Goal: Task Accomplishment & Management: Manage account settings

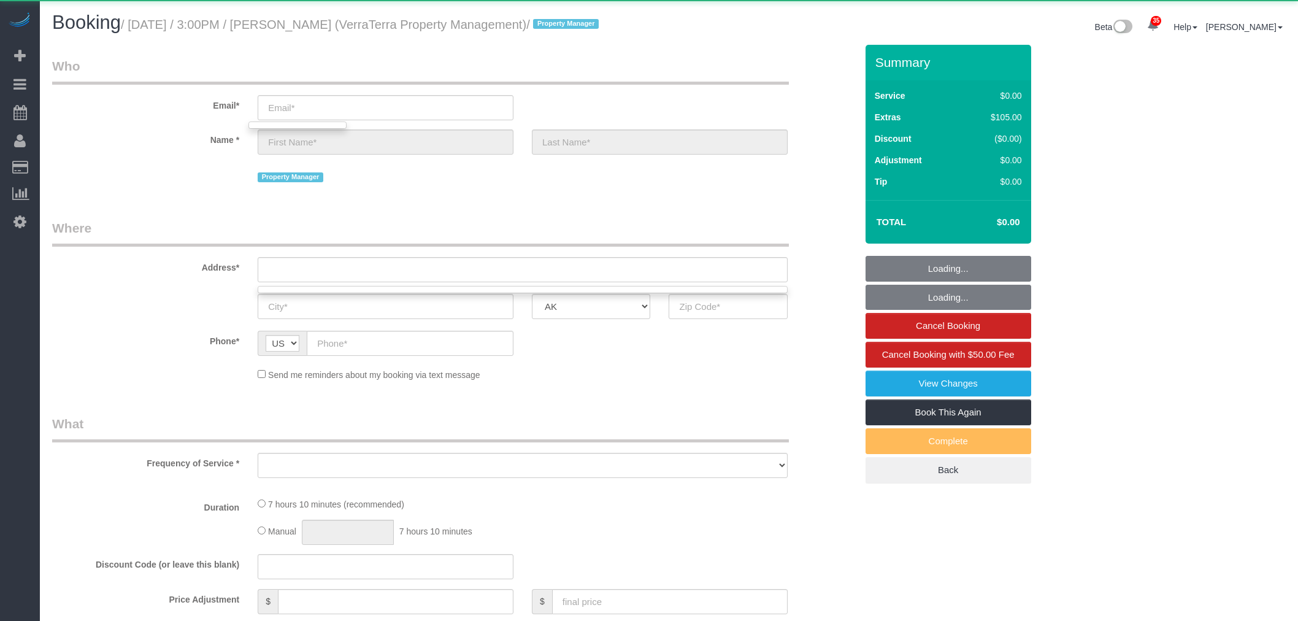
select select "object:5262"
select select "199"
select select "3001"
select select "4"
select select "3"
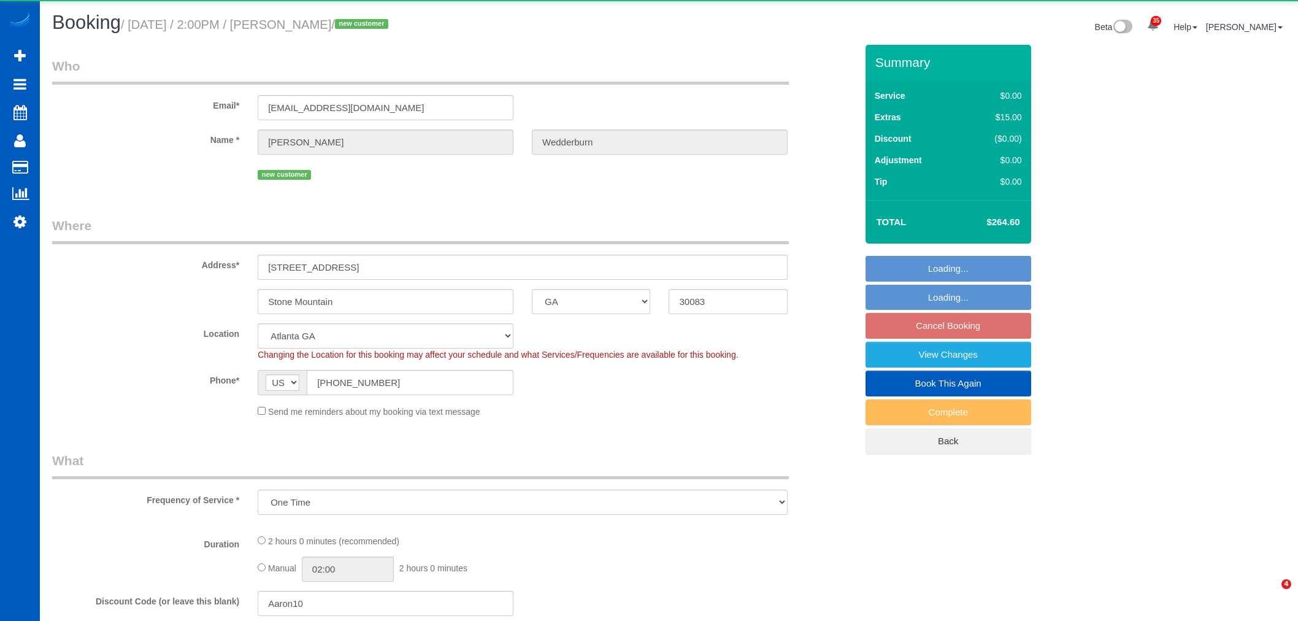
select select "GA"
select select "object:9455"
select select "199"
select select "1001"
select select "2"
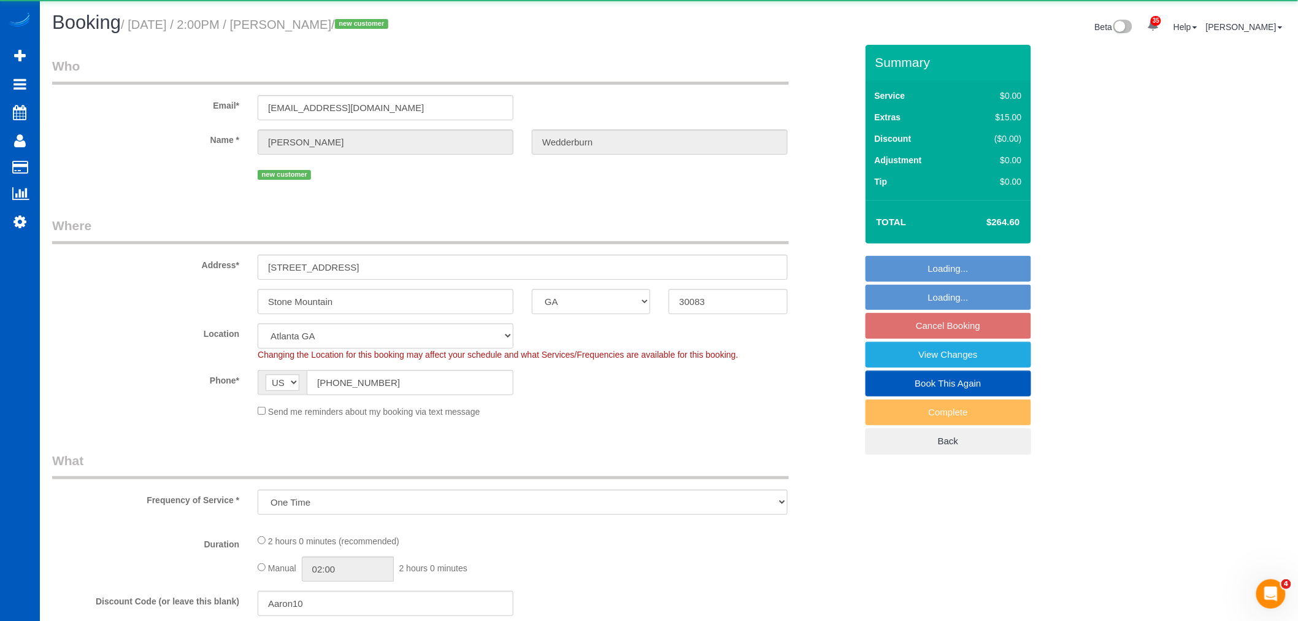
select select "2"
select select "spot27"
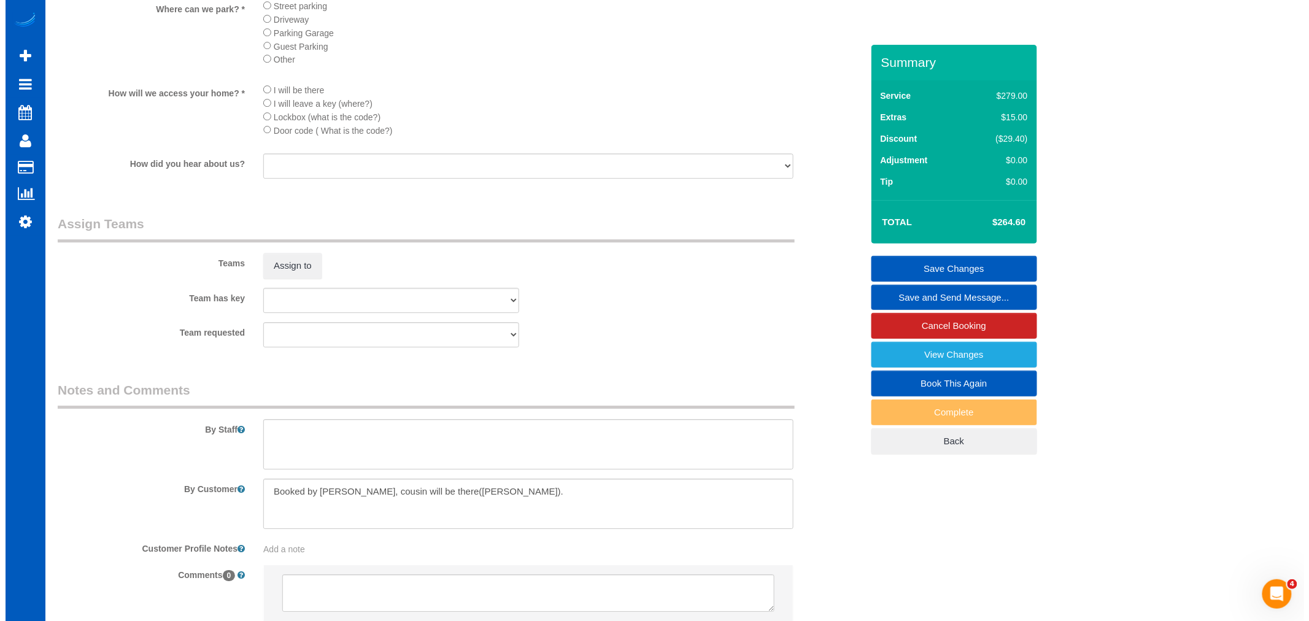
scroll to position [1431, 0]
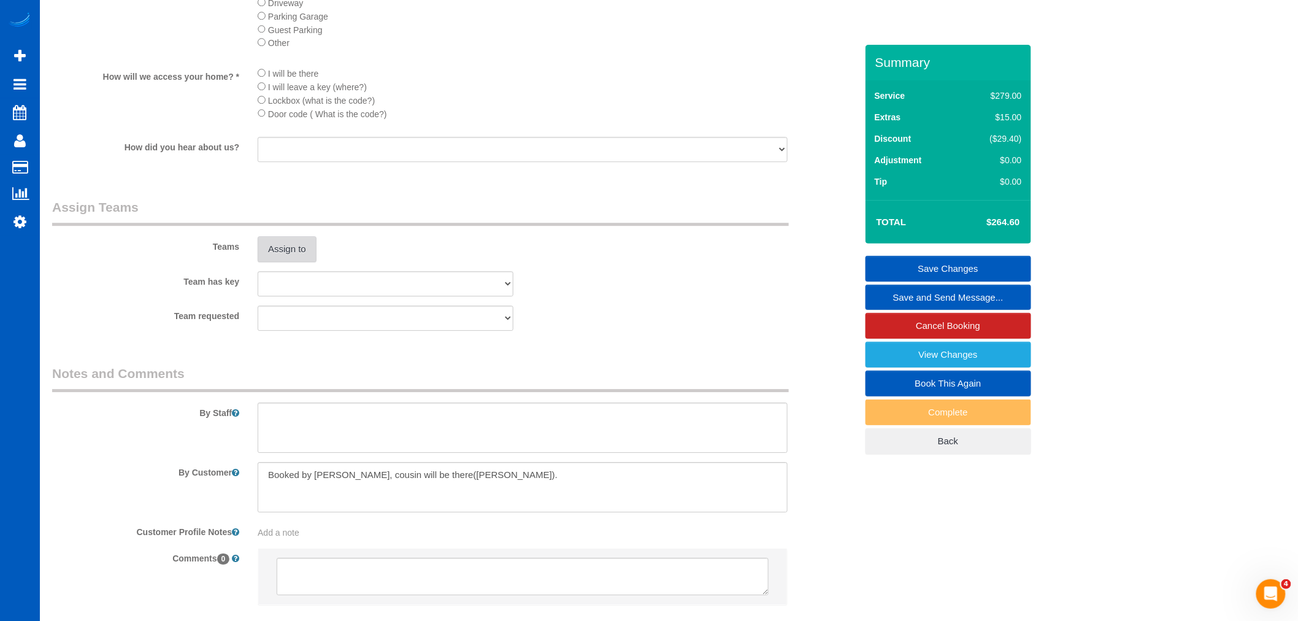
click at [294, 262] on button "Assign to" at bounding box center [287, 249] width 59 height 26
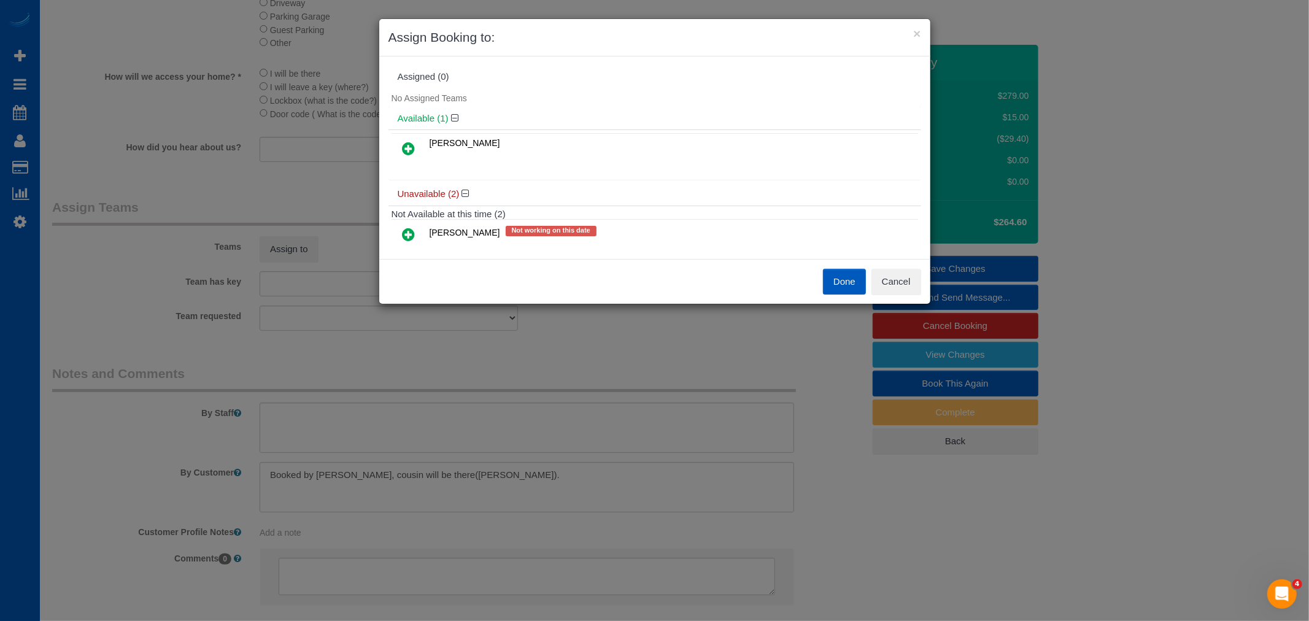
click at [416, 158] on link at bounding box center [408, 149] width 29 height 25
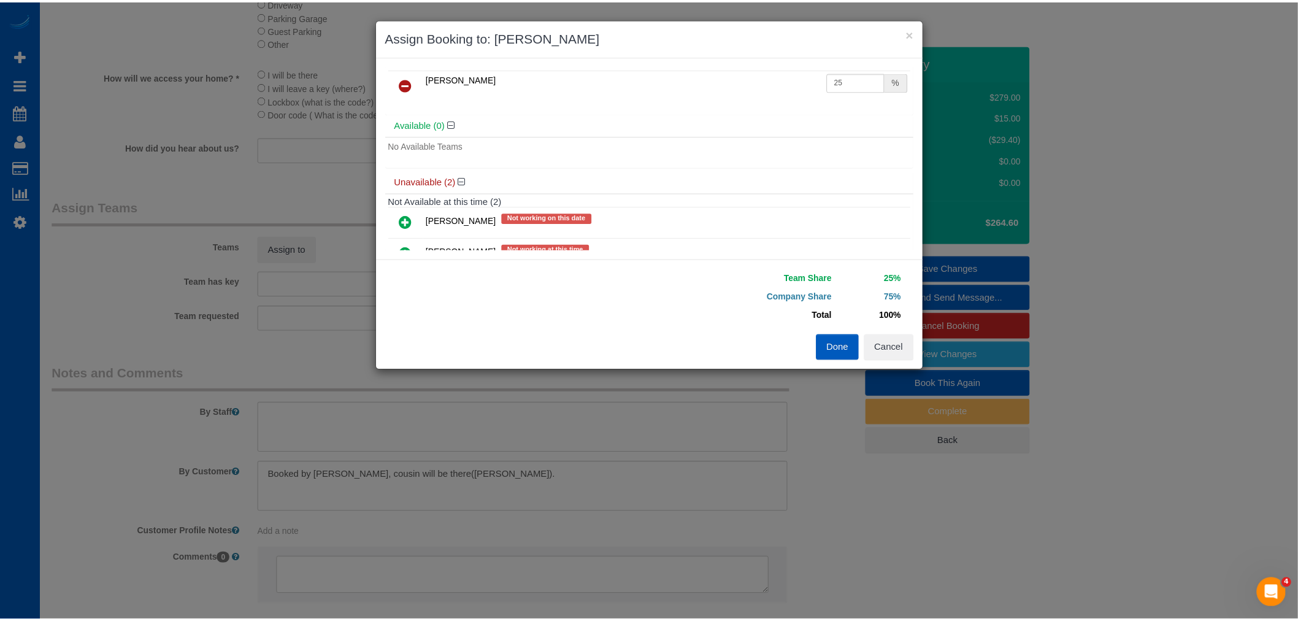
scroll to position [0, 0]
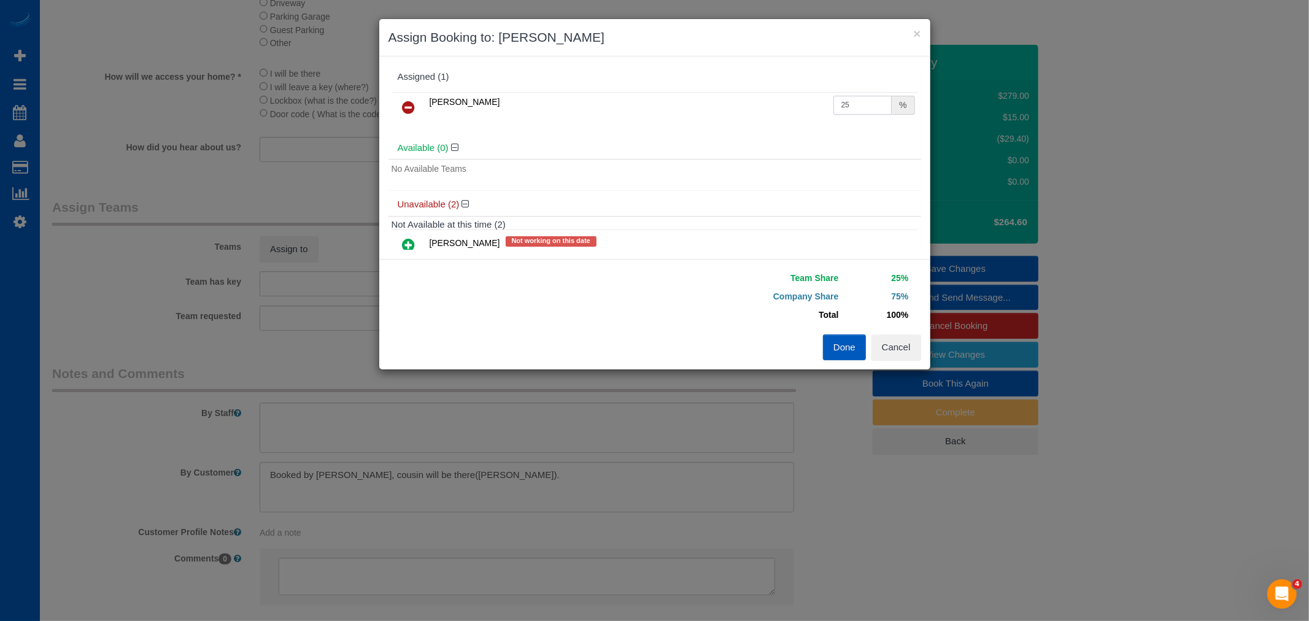
drag, startPoint x: 851, startPoint y: 106, endPoint x: 726, endPoint y: 106, distance: 124.5
click at [726, 106] on tr "[PERSON_NAME] 25 %" at bounding box center [654, 107] width 526 height 31
type input "50"
click at [860, 339] on button "Done" at bounding box center [844, 347] width 43 height 26
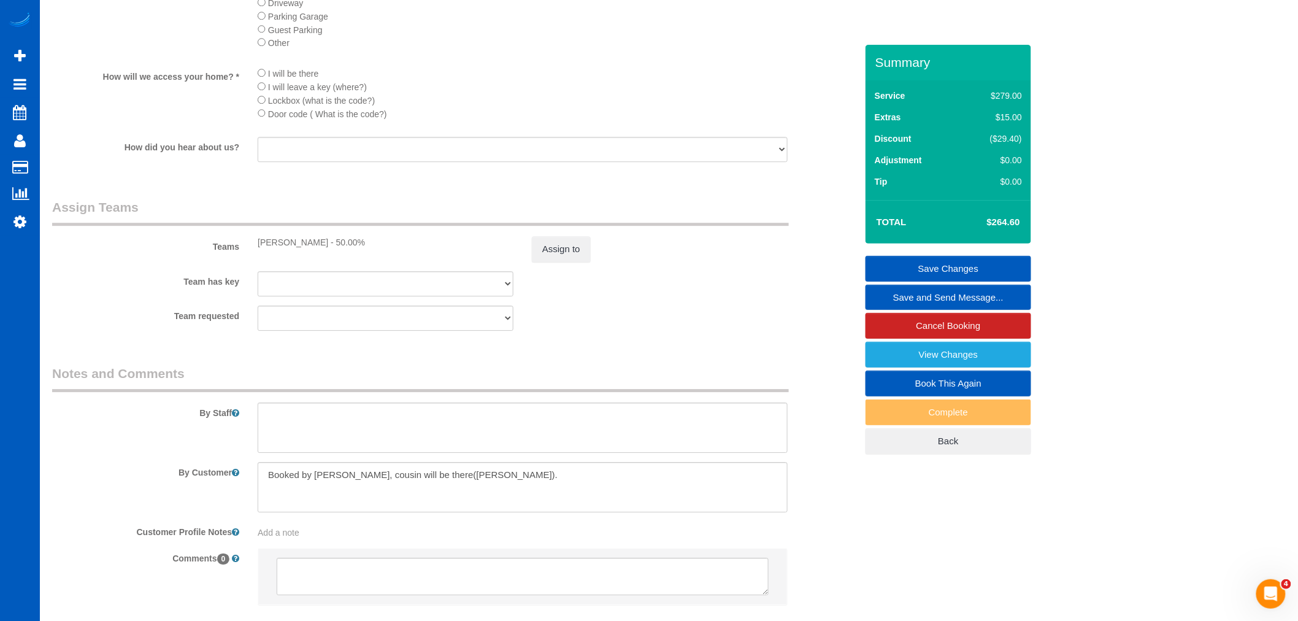
click at [975, 269] on link "Save Changes" at bounding box center [949, 269] width 166 height 26
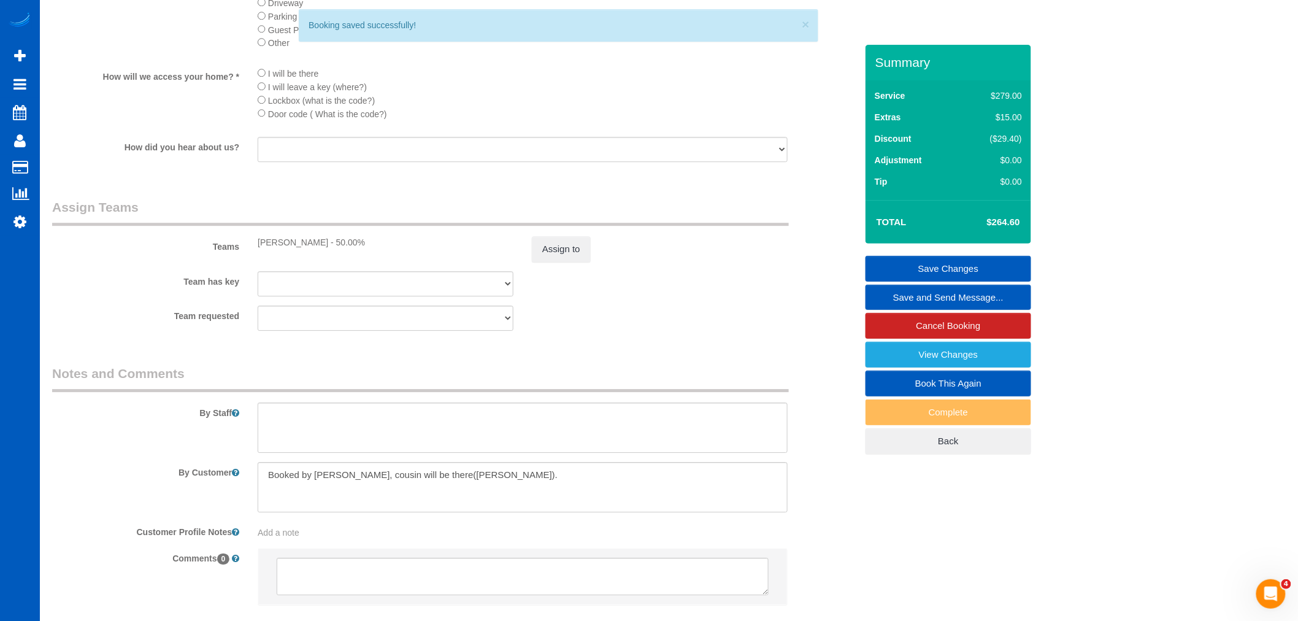
select select "**********"
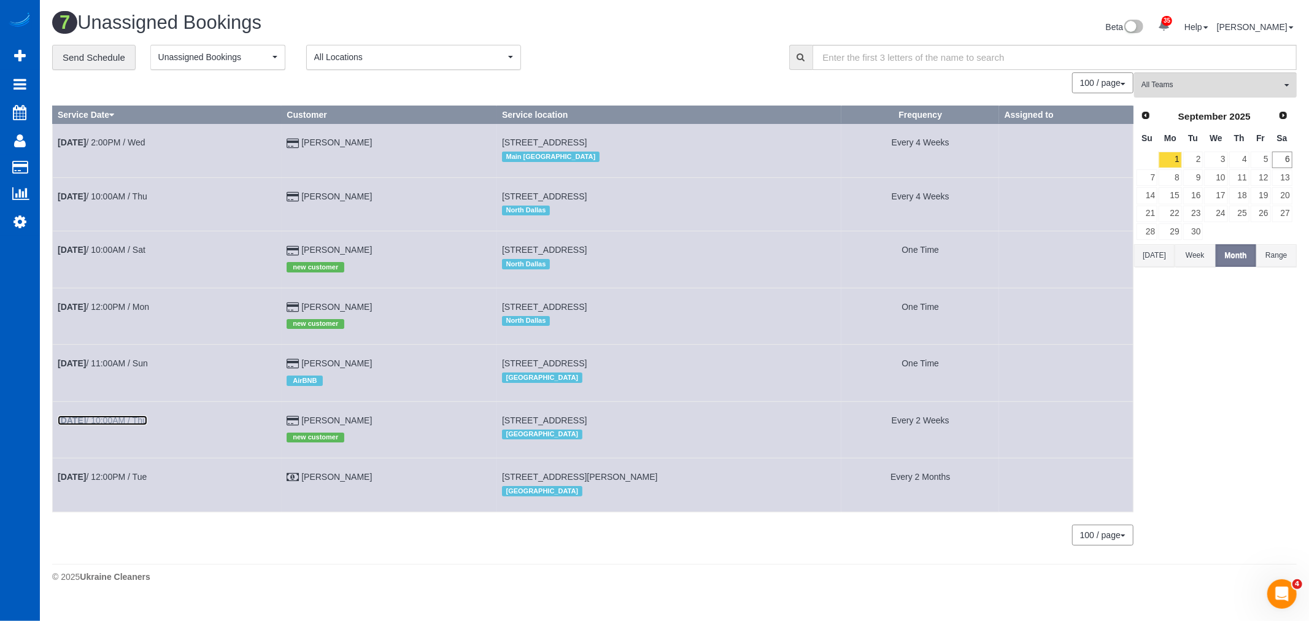
click at [118, 425] on link "[DATE] 10:00AM / Thu" at bounding box center [103, 420] width 90 height 10
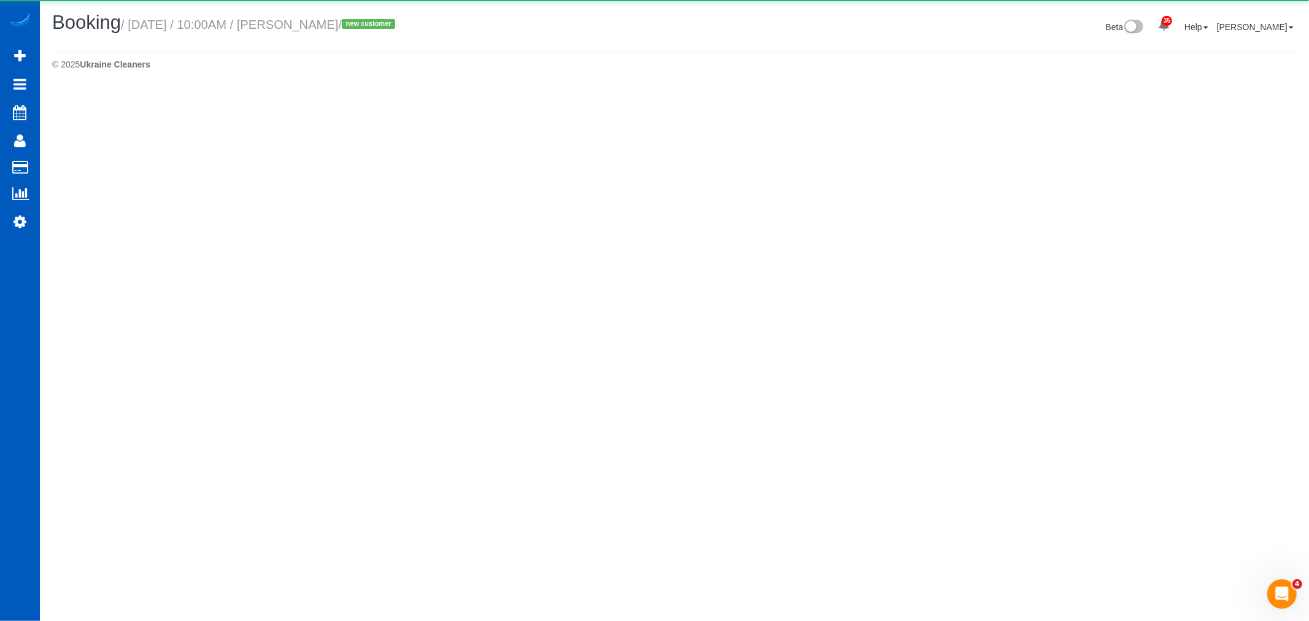
select select "OR"
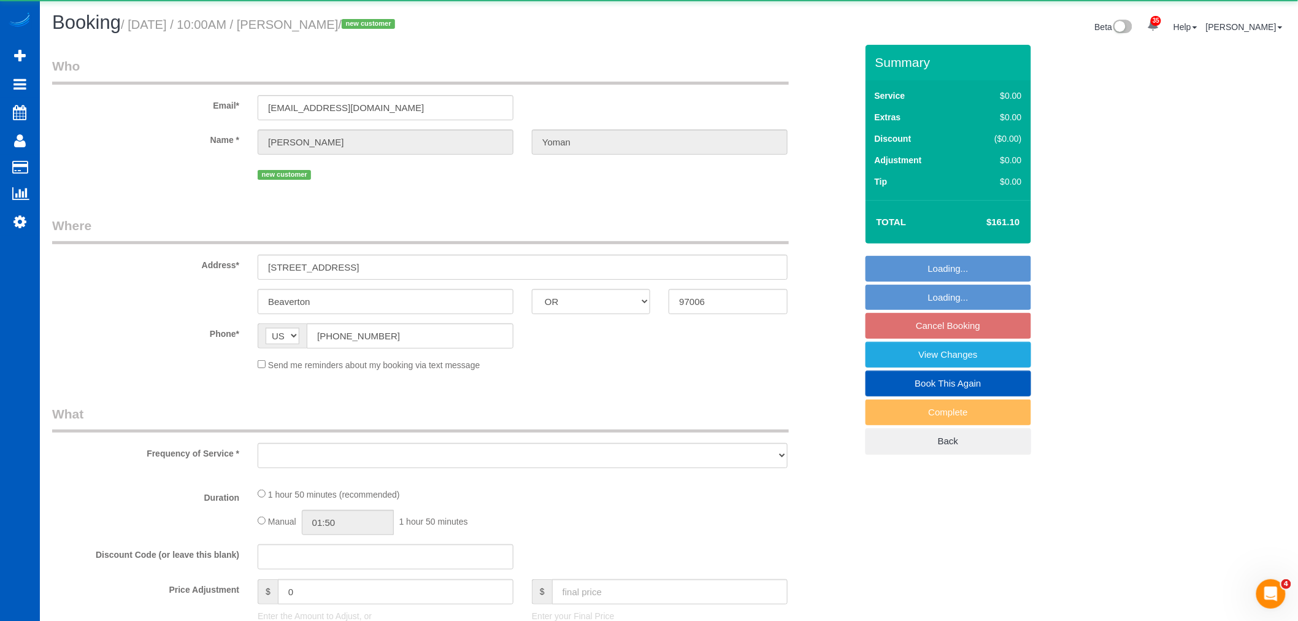
select select "object:10615"
select select "string:fspay-e0c91036-3e6f-418d-a812-6764dc9a8032"
select select "199"
select select "1001"
select select "3"
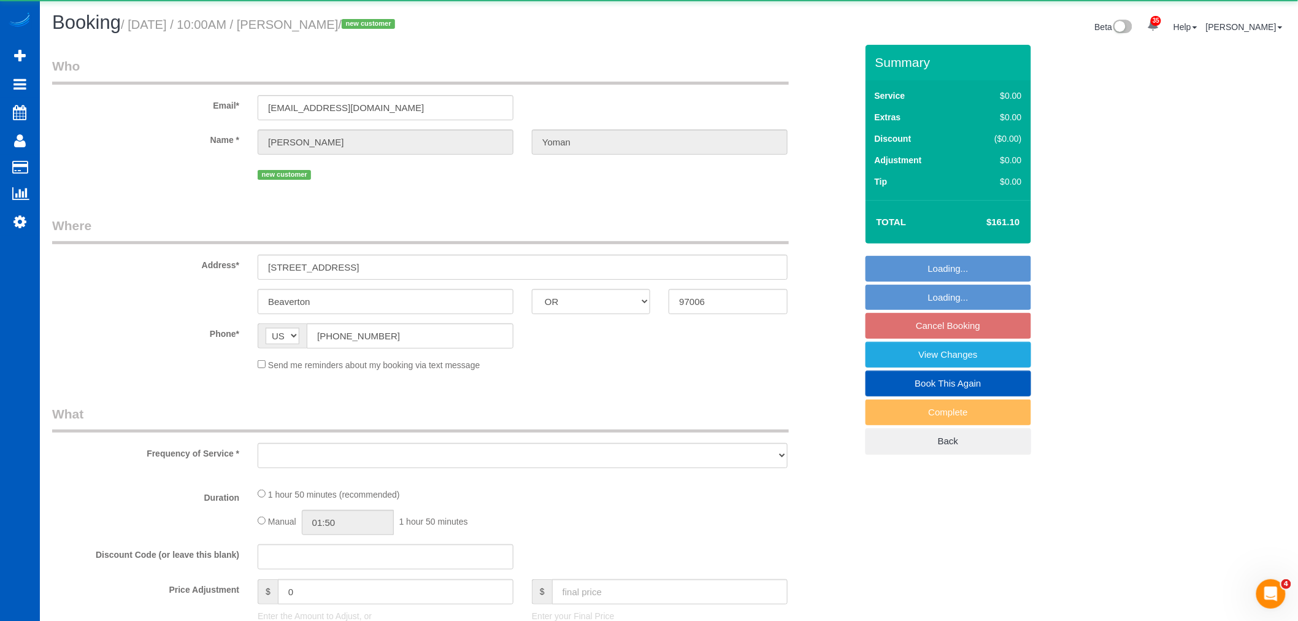
select select "2"
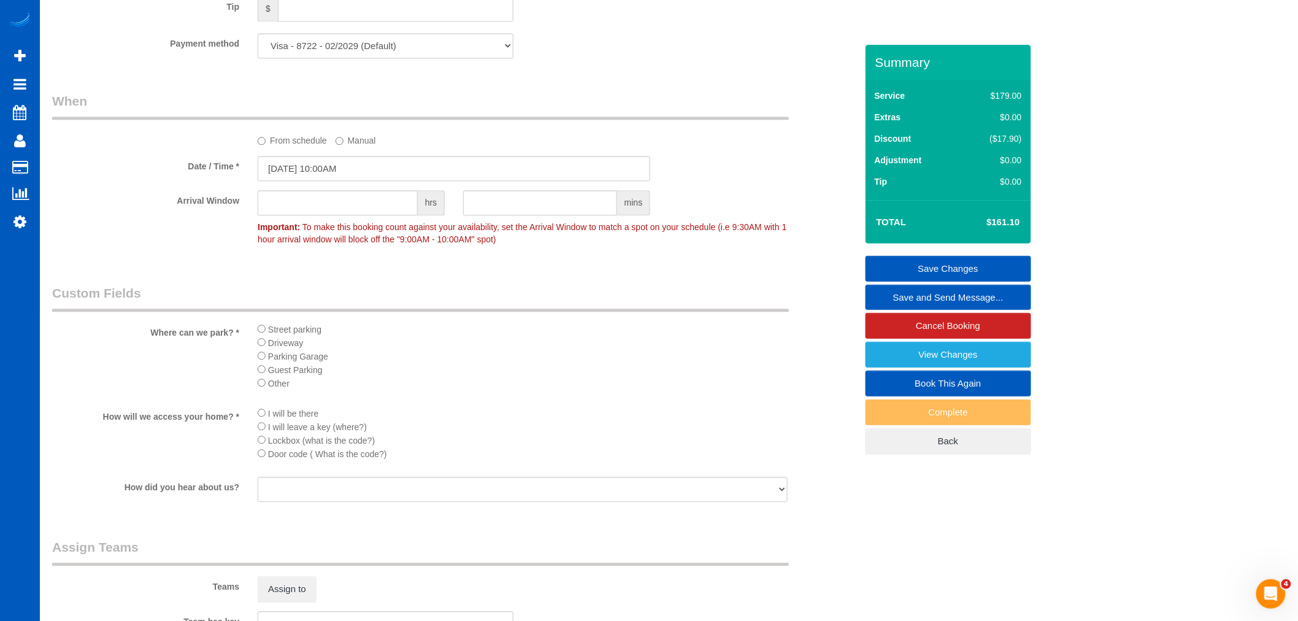
scroll to position [1499, 0]
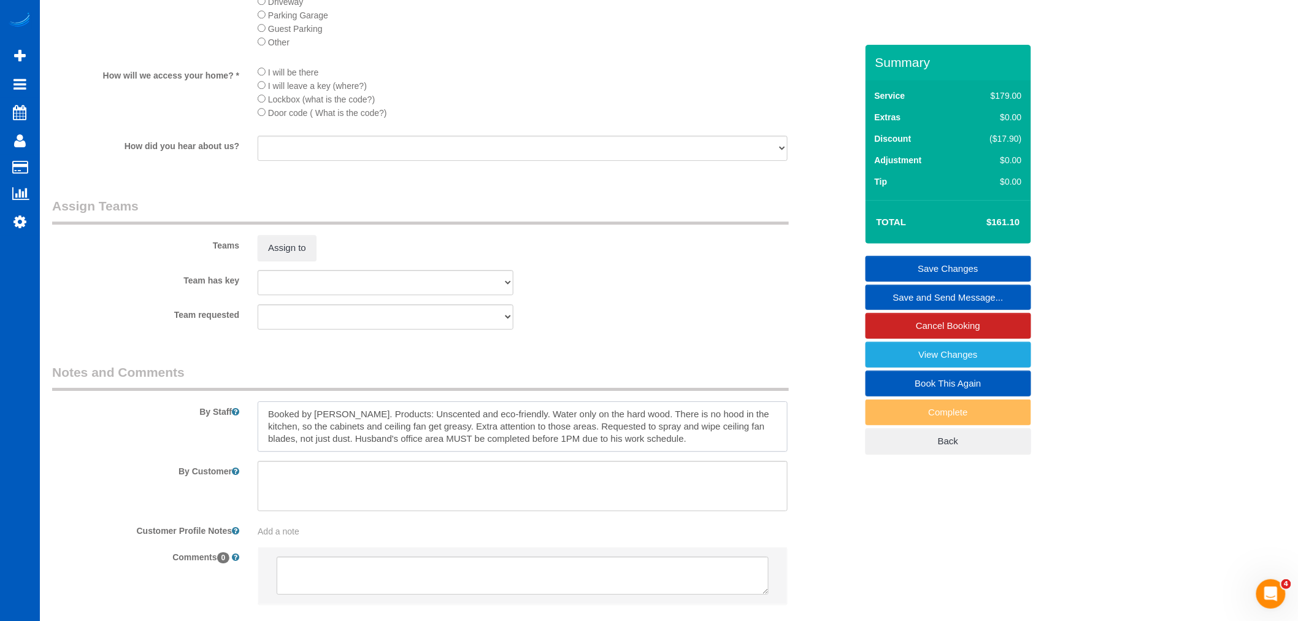
drag, startPoint x: 115, startPoint y: 426, endPoint x: 732, endPoint y: 450, distance: 617.0
click at [732, 450] on textarea at bounding box center [523, 426] width 530 height 50
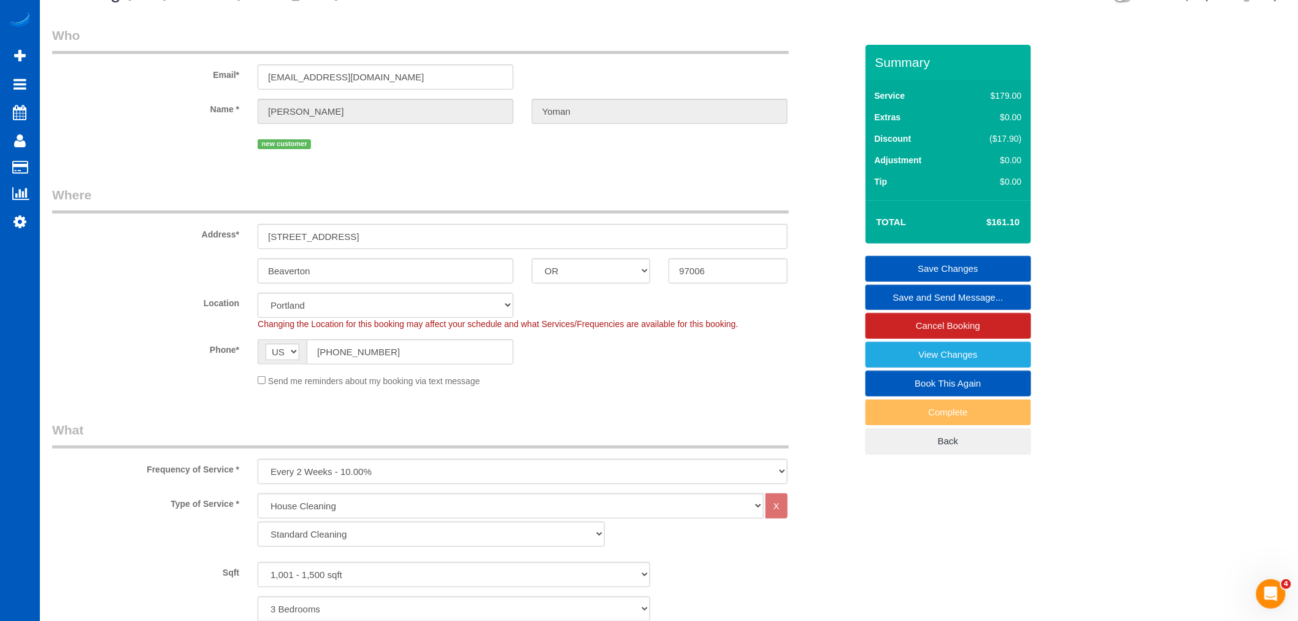
scroll to position [22, 0]
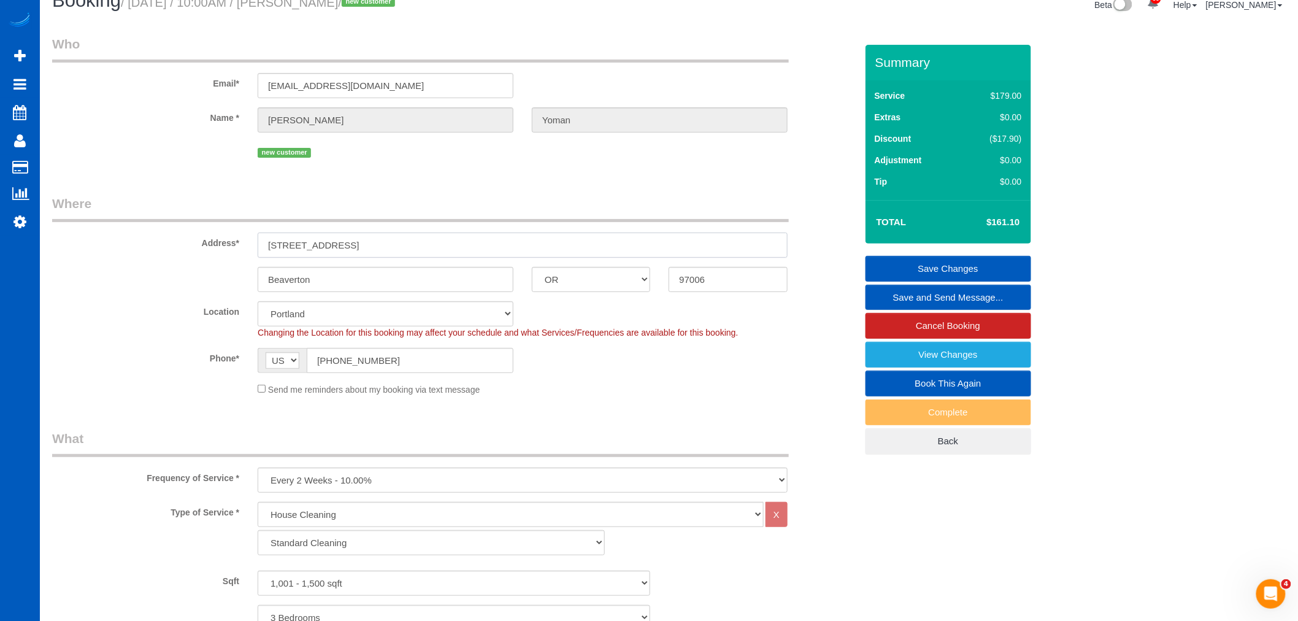
drag, startPoint x: 382, startPoint y: 242, endPoint x: 233, endPoint y: 253, distance: 148.9
click at [233, 253] on div "Address* [STREET_ADDRESS]" at bounding box center [454, 225] width 823 height 63
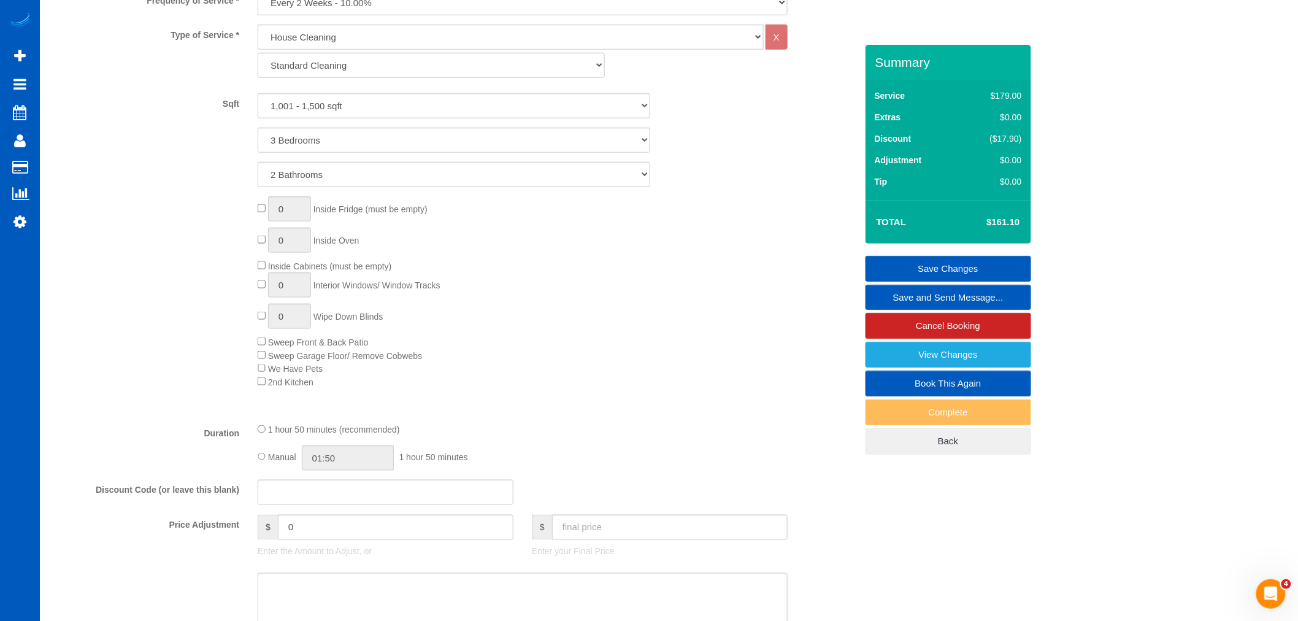
scroll to position [431, 0]
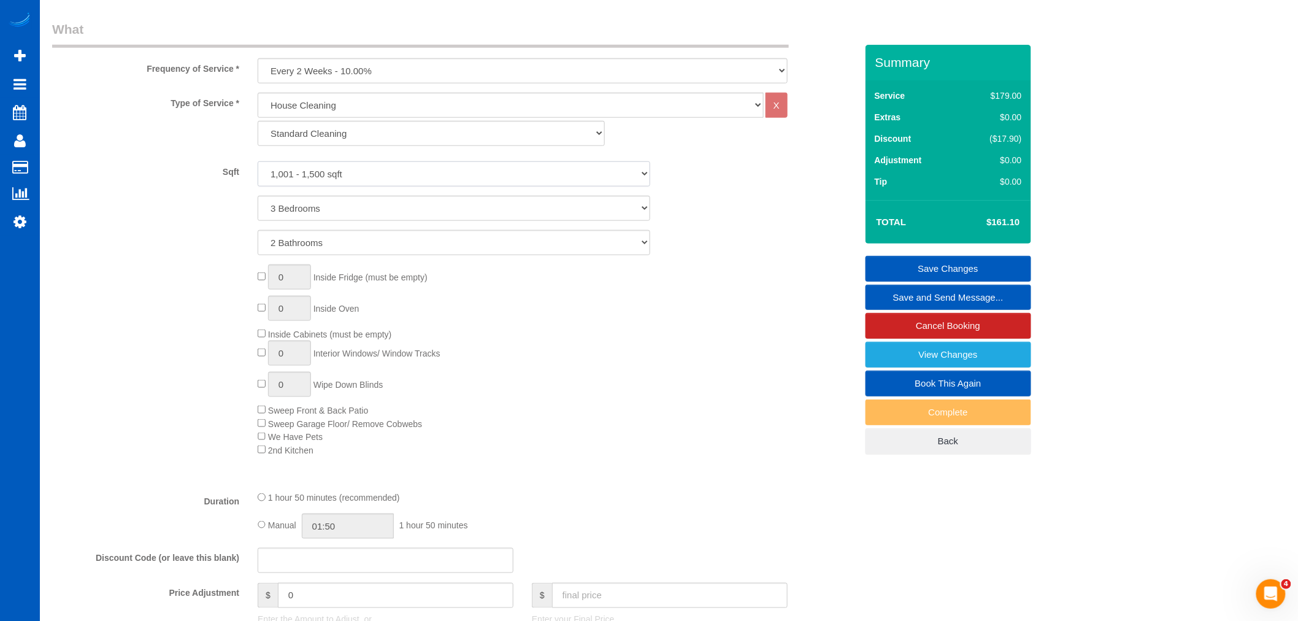
click at [366, 173] on select "0 - 1,000 sqft 1,001 - 1,500 sqft 1,501 - 2,000 sqft 2,001 - 2,500 sqft 2,501 -…" at bounding box center [454, 173] width 393 height 25
select select "1501"
click at [258, 163] on select "0 - 1,000 sqft 1,001 - 1,500 sqft 1,501 - 2,000 sqft 2,001 - 2,500 sqft 2,501 -…" at bounding box center [454, 173] width 393 height 25
